Goal: Task Accomplishment & Management: Manage account settings

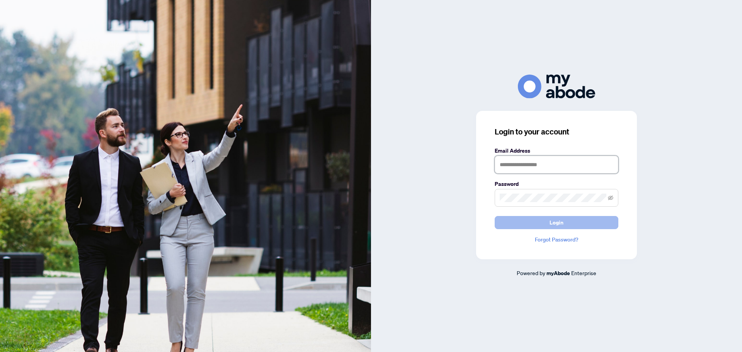
type input "**********"
click at [583, 219] on button "Login" at bounding box center [557, 222] width 124 height 13
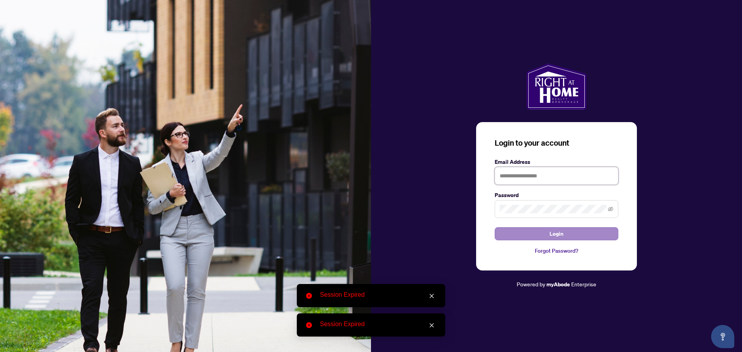
type input "**********"
click at [573, 239] on button "Login" at bounding box center [557, 233] width 124 height 13
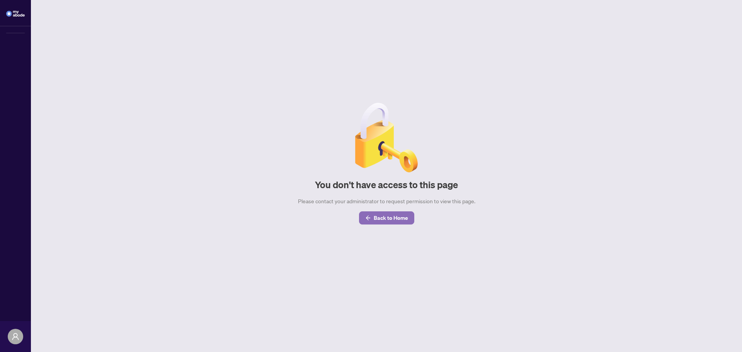
click at [371, 212] on button "Back to Home" at bounding box center [386, 217] width 55 height 13
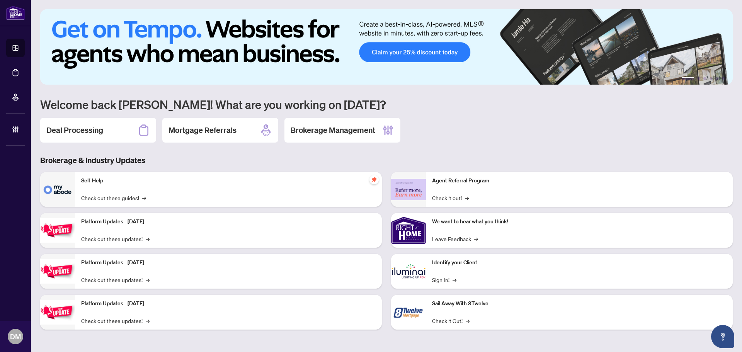
click at [97, 125] on h2 "Deal Processing" at bounding box center [74, 130] width 57 height 11
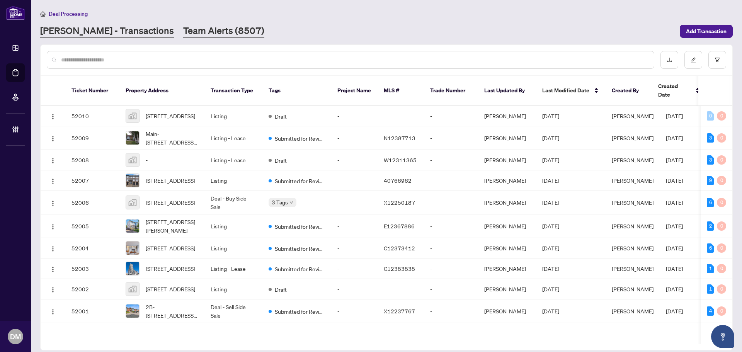
click at [161, 22] on div "Deal Processing RAHR - Transactions Team Alerts (8507) Add Transaction" at bounding box center [386, 23] width 693 height 29
drag, startPoint x: 160, startPoint y: 29, endPoint x: 315, endPoint y: 42, distance: 154.8
click at [183, 28] on link "Team Alerts (8507)" at bounding box center [223, 31] width 81 height 14
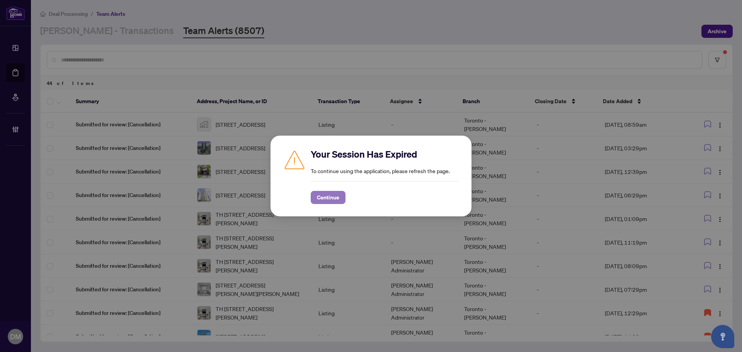
click at [320, 195] on span "Continue" at bounding box center [328, 197] width 22 height 12
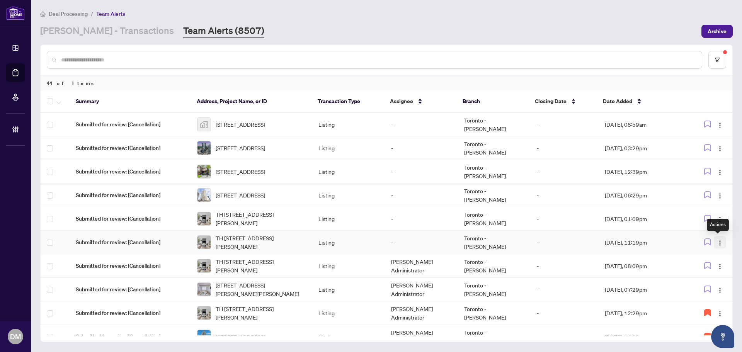
click at [717, 240] on img "button" at bounding box center [720, 243] width 6 height 6
click at [708, 259] on span "Assign Myself" at bounding box center [700, 257] width 36 height 9
click at [707, 243] on icon "button" at bounding box center [707, 242] width 7 height 7
click at [719, 217] on img "button" at bounding box center [720, 219] width 6 height 6
click at [701, 233] on span "Assign Myself" at bounding box center [700, 234] width 36 height 9
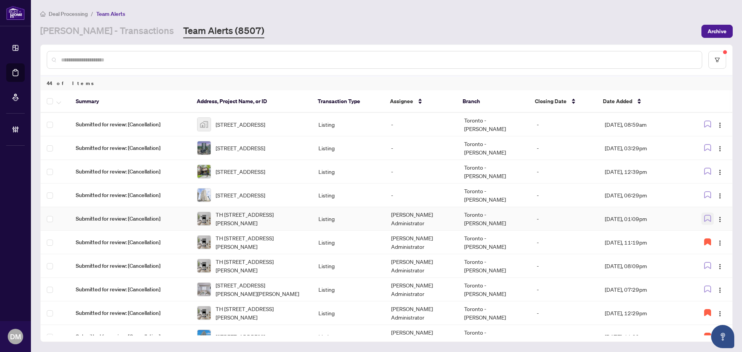
click at [705, 220] on icon "button" at bounding box center [707, 218] width 7 height 7
drag, startPoint x: 703, startPoint y: 268, endPoint x: 707, endPoint y: 292, distance: 23.8
click at [704, 268] on icon "button" at bounding box center [707, 265] width 7 height 7
click at [707, 292] on span "button" at bounding box center [707, 289] width 7 height 9
click at [532, 226] on td "-" at bounding box center [565, 219] width 68 height 24
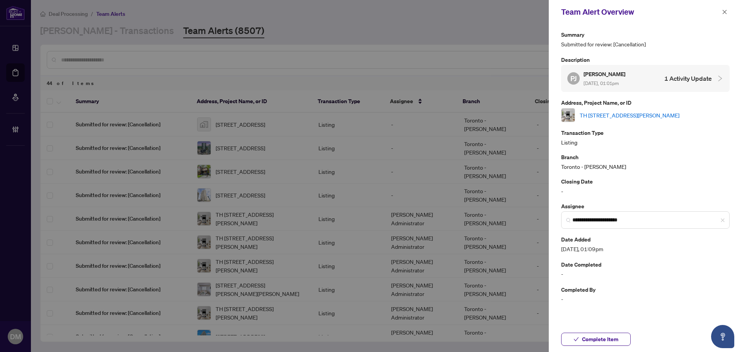
click at [624, 117] on link "TH [STREET_ADDRESS][PERSON_NAME]" at bounding box center [630, 115] width 100 height 9
click at [723, 13] on icon "close" at bounding box center [724, 11] width 5 height 5
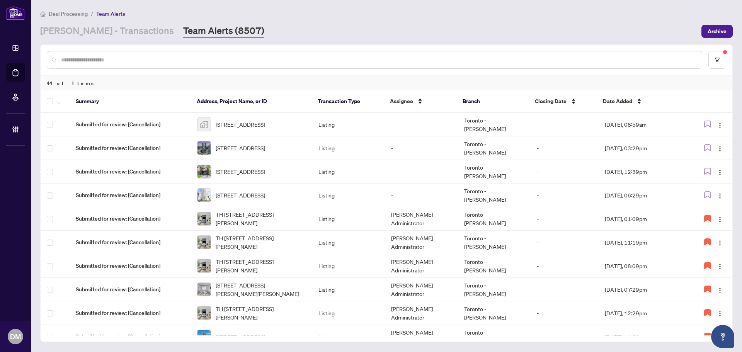
click at [131, 62] on input "text" at bounding box center [378, 60] width 635 height 9
click at [68, 28] on link "RAHR - Transactions" at bounding box center [107, 31] width 134 height 14
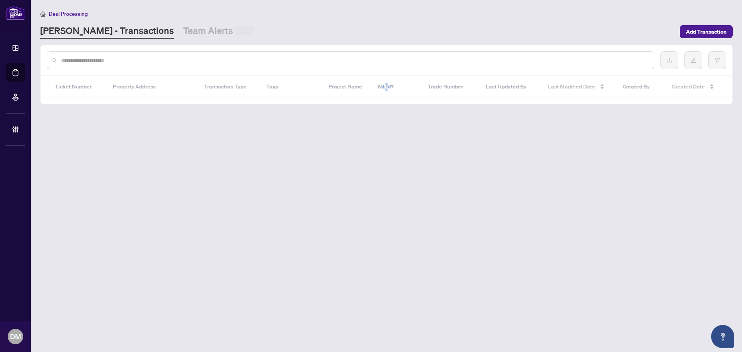
click at [97, 59] on input "text" at bounding box center [354, 60] width 587 height 9
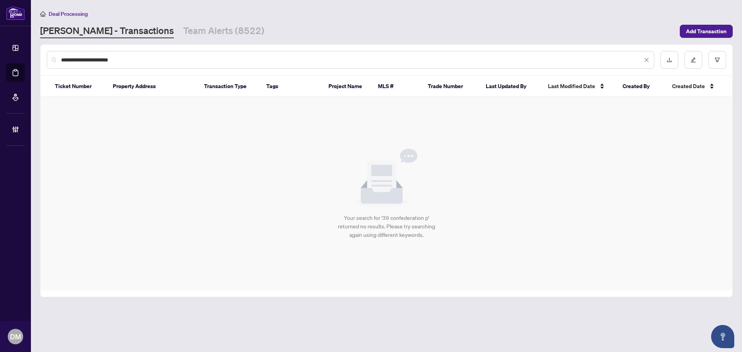
type input "**********"
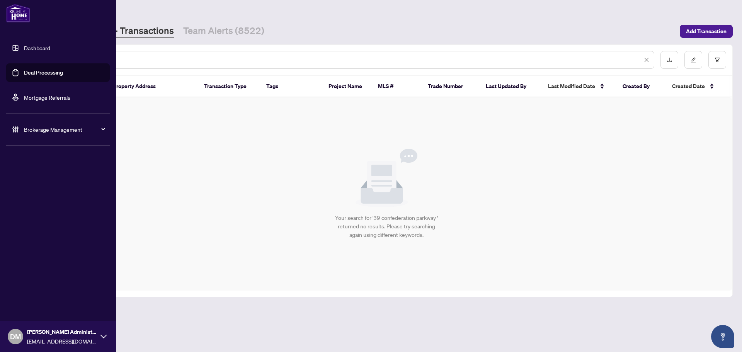
drag, startPoint x: 157, startPoint y: 57, endPoint x: 26, endPoint y: 51, distance: 130.8
click at [26, 51] on div "**********" at bounding box center [371, 176] width 742 height 352
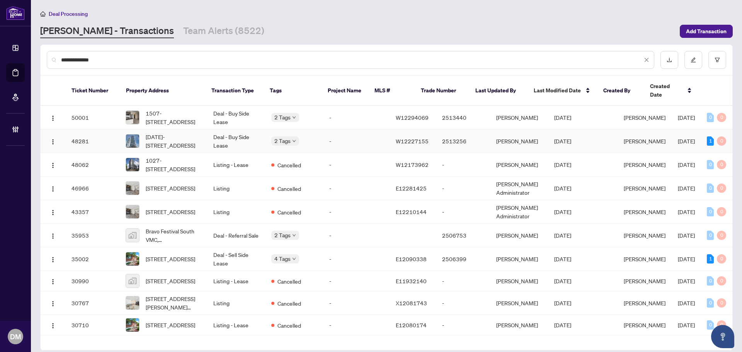
type input "**********"
click at [216, 136] on td "Deal - Buy Side Lease" at bounding box center [236, 141] width 58 height 24
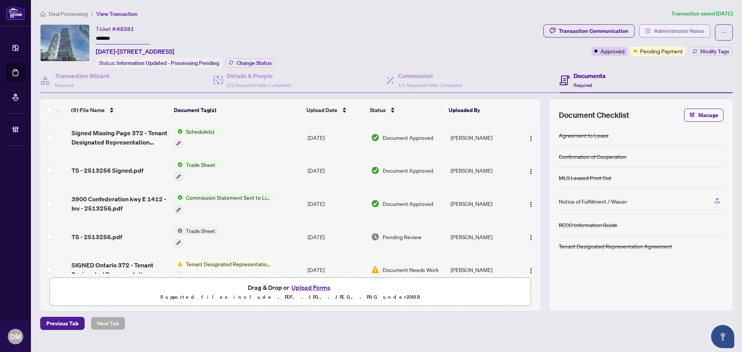
click at [680, 32] on span "Administrator Notes" at bounding box center [679, 31] width 50 height 12
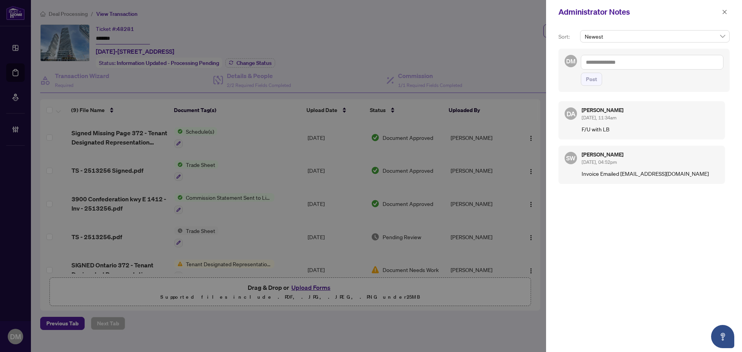
click at [730, 12] on div "Administrator Notes" at bounding box center [644, 12] width 196 height 24
click at [726, 10] on icon "close" at bounding box center [724, 11] width 5 height 5
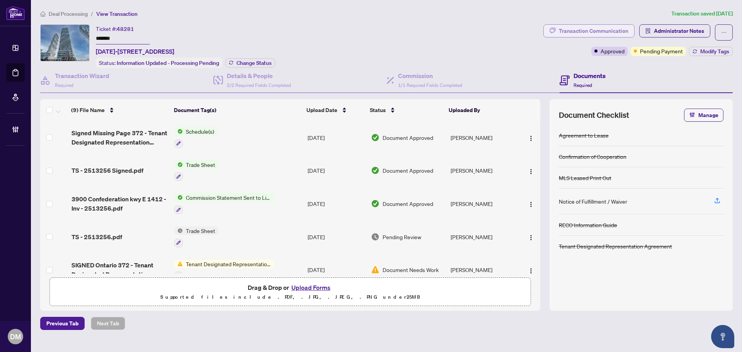
click at [573, 25] on div "Transaction Communication" at bounding box center [594, 31] width 70 height 12
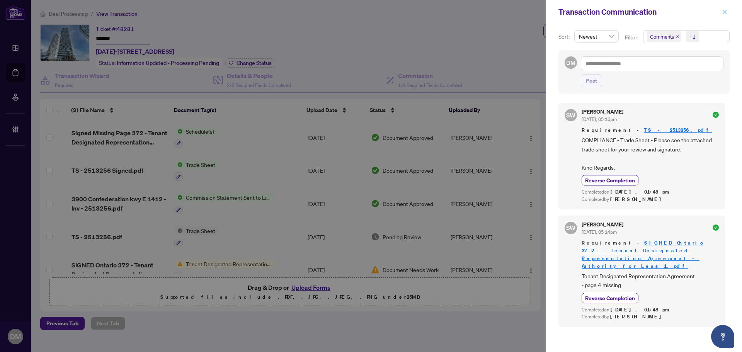
click at [721, 11] on button "button" at bounding box center [725, 11] width 10 height 9
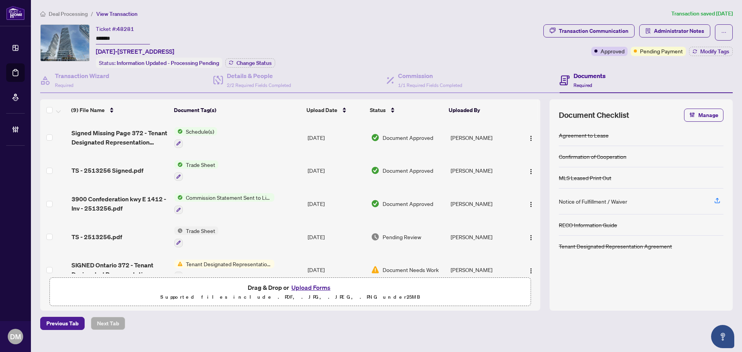
click at [574, 327] on div "Previous Tab Next Tab" at bounding box center [386, 323] width 693 height 13
drag, startPoint x: 297, startPoint y: 53, endPoint x: 95, endPoint y: 49, distance: 202.6
click at [95, 49] on div "Ticket #: 48281 ******* 1412-3900 Confederation Pkwy, Mississauga, Ontario L5B …" at bounding box center [290, 46] width 500 height 44
copy span "1412-3900 Confederation Pkwy, Mississauga, Ontario L5B 0M3, Canada"
click at [474, 332] on main "Deal Processing / View Transaction Transaction saved 12 days ago Ticket #: 4828…" at bounding box center [386, 176] width 711 height 352
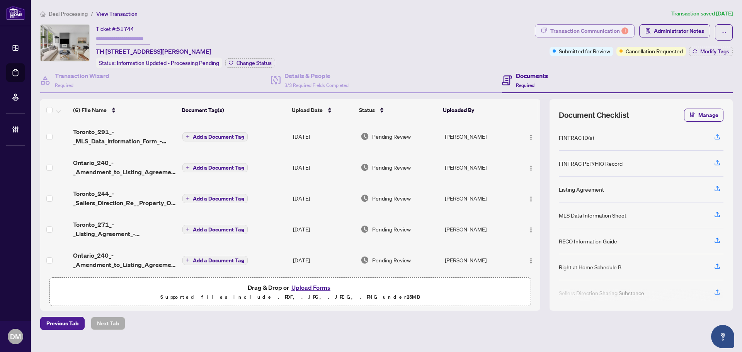
click at [614, 36] on div "Transaction Communication 1" at bounding box center [589, 31] width 78 height 12
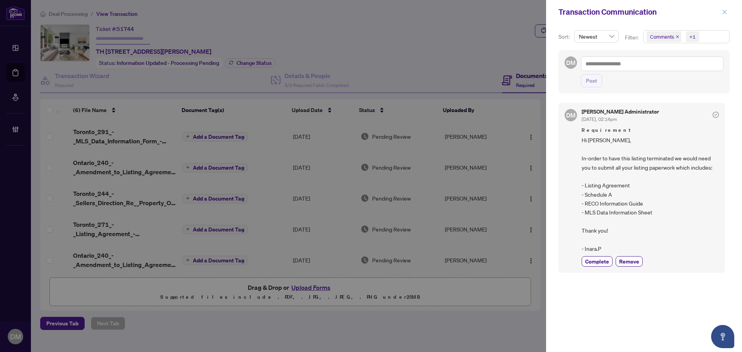
click at [721, 11] on button "button" at bounding box center [725, 11] width 10 height 9
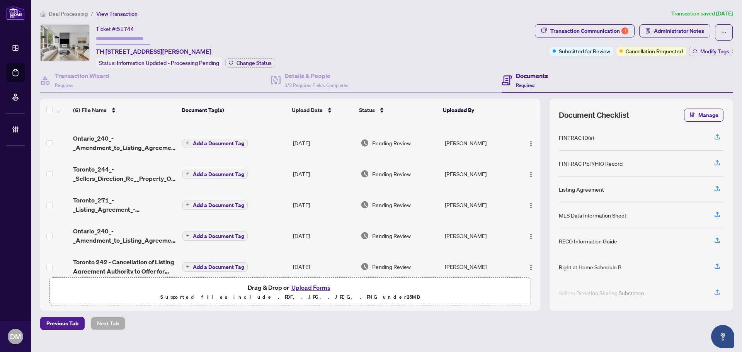
scroll to position [36, 0]
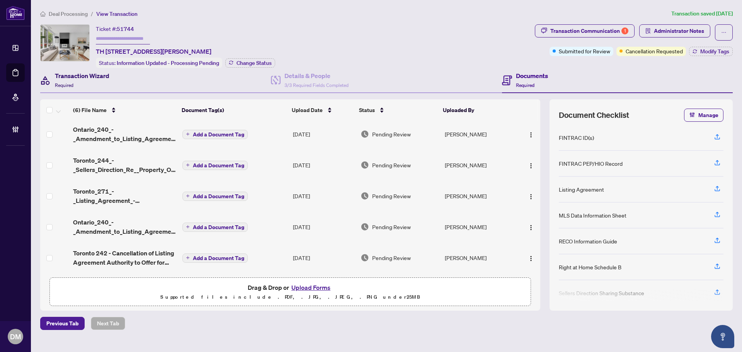
click at [95, 78] on h4 "Transaction Wizard" at bounding box center [82, 75] width 55 height 9
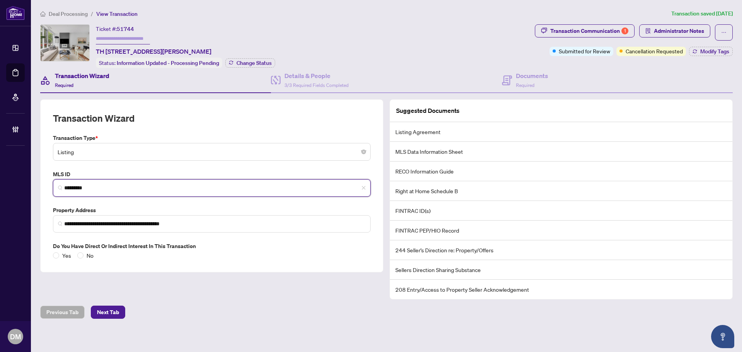
drag, startPoint x: 102, startPoint y: 186, endPoint x: -26, endPoint y: 199, distance: 128.6
click at [0, 199] on html "**********" at bounding box center [371, 176] width 742 height 352
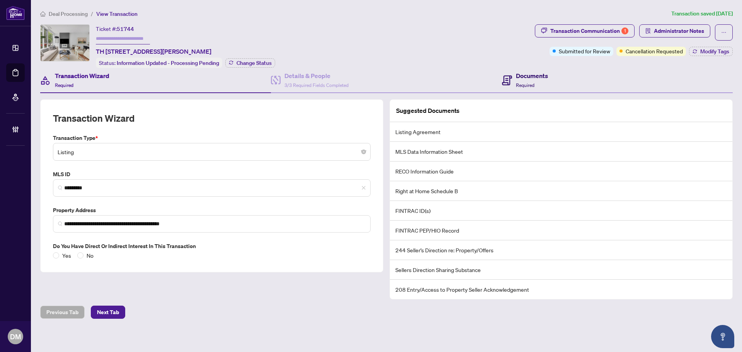
drag, startPoint x: 517, startPoint y: 78, endPoint x: 14, endPoint y: 178, distance: 513.2
click at [517, 78] on h4 "Documents" at bounding box center [532, 75] width 32 height 9
